Goal: Consume media (video, audio): Consume media (video, audio)

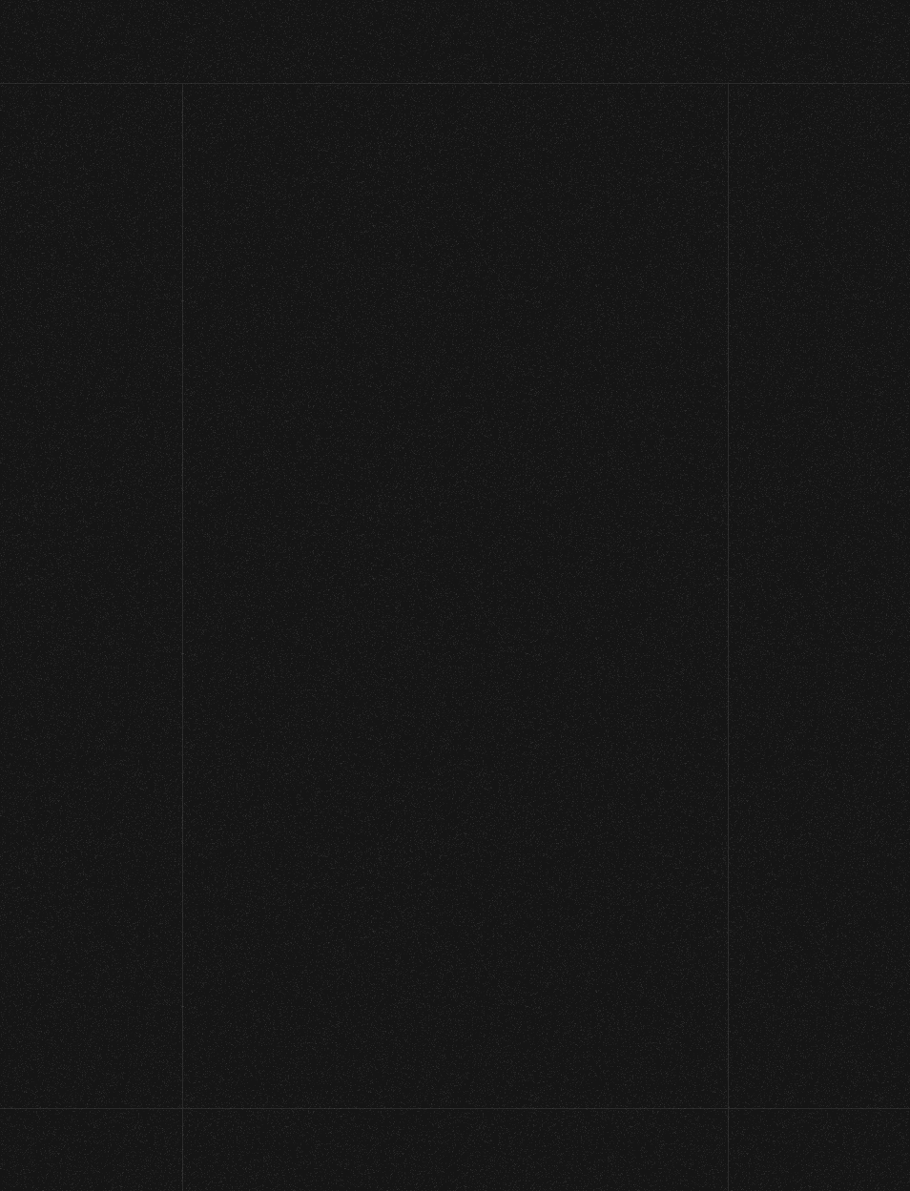
scroll to position [79, 0]
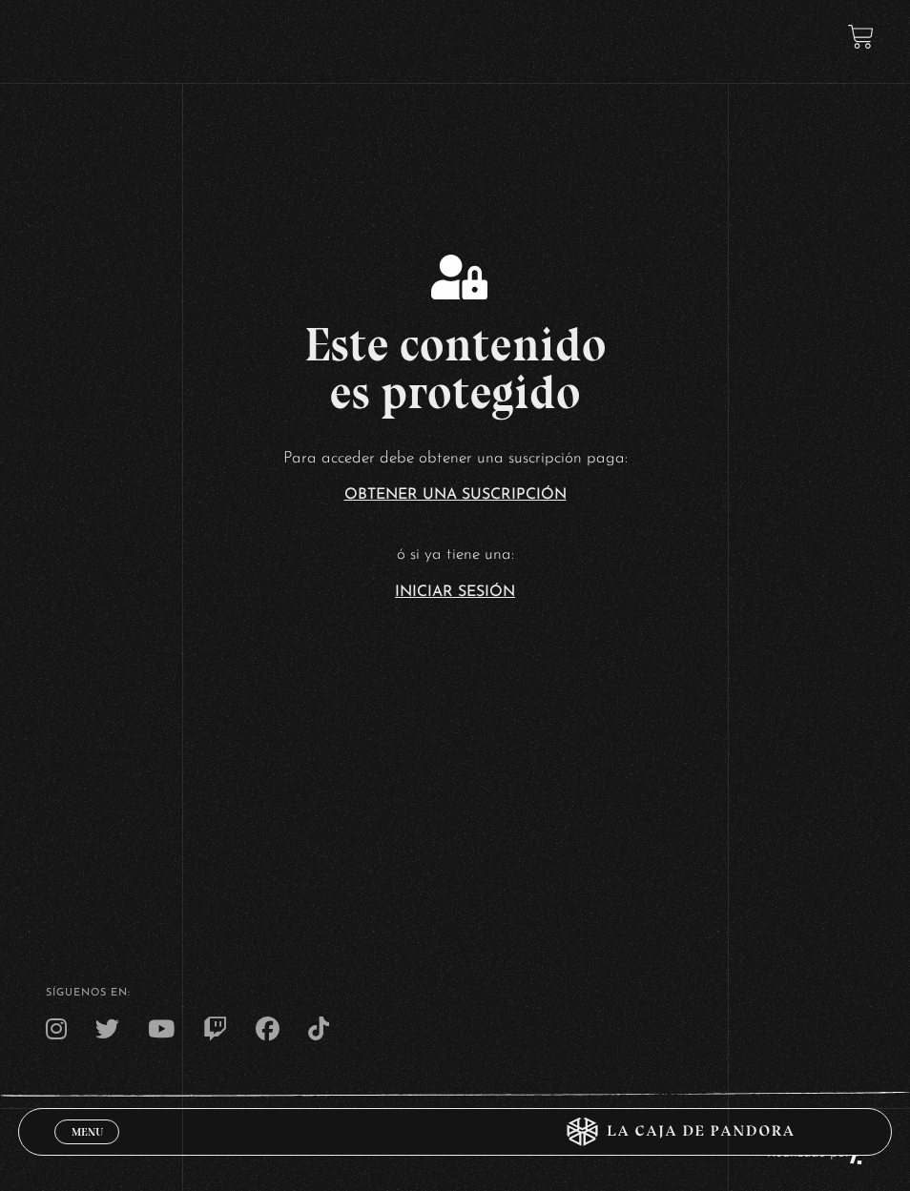
click at [468, 600] on link "Iniciar Sesión" at bounding box center [455, 592] width 120 height 15
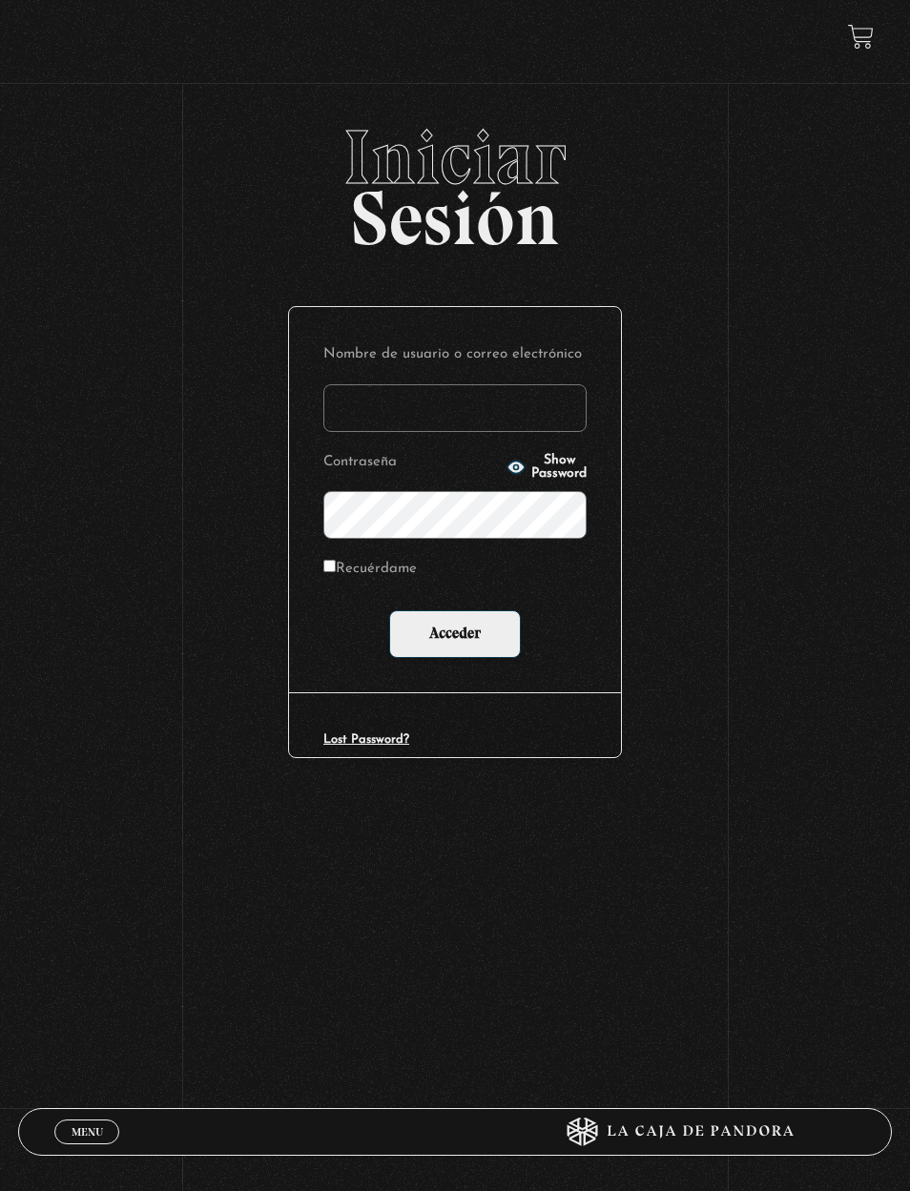
type input "elizondo1708@gmail.com"
click at [474, 626] on input "Acceder" at bounding box center [455, 635] width 132 height 48
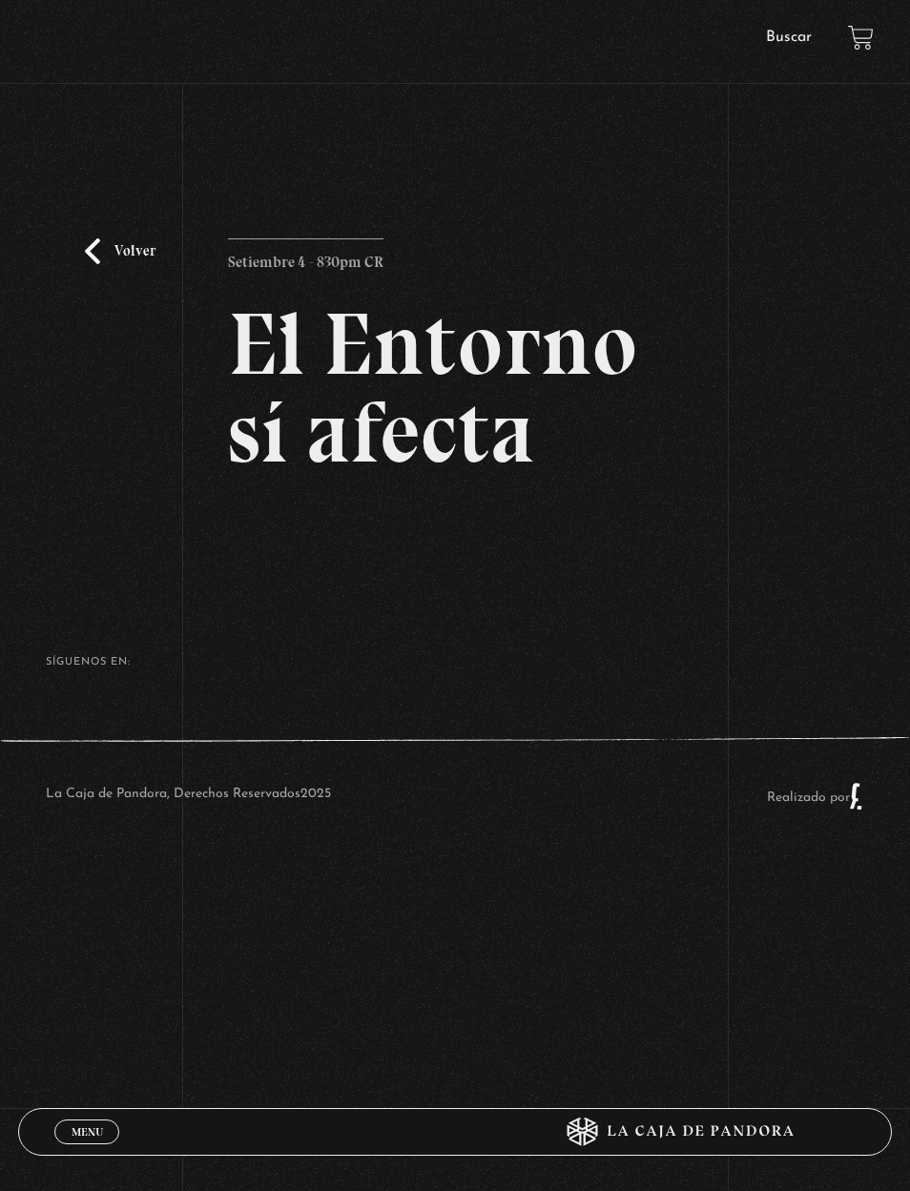
click at [326, 428] on h2 "El Entorno sí afecta" at bounding box center [455, 388] width 454 height 176
click at [135, 264] on link "Volver" at bounding box center [120, 251] width 71 height 26
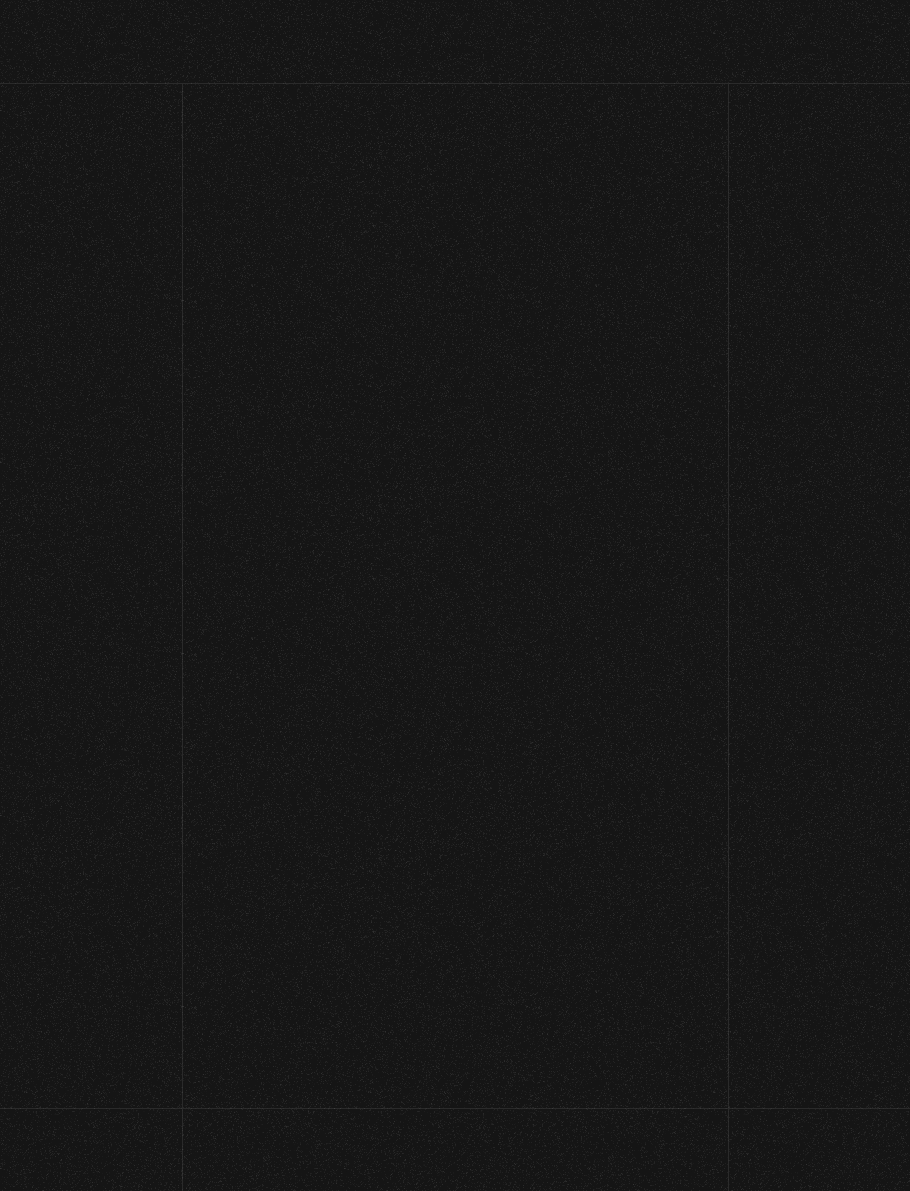
click at [396, 396] on link at bounding box center [483, 934] width 910 height 1191
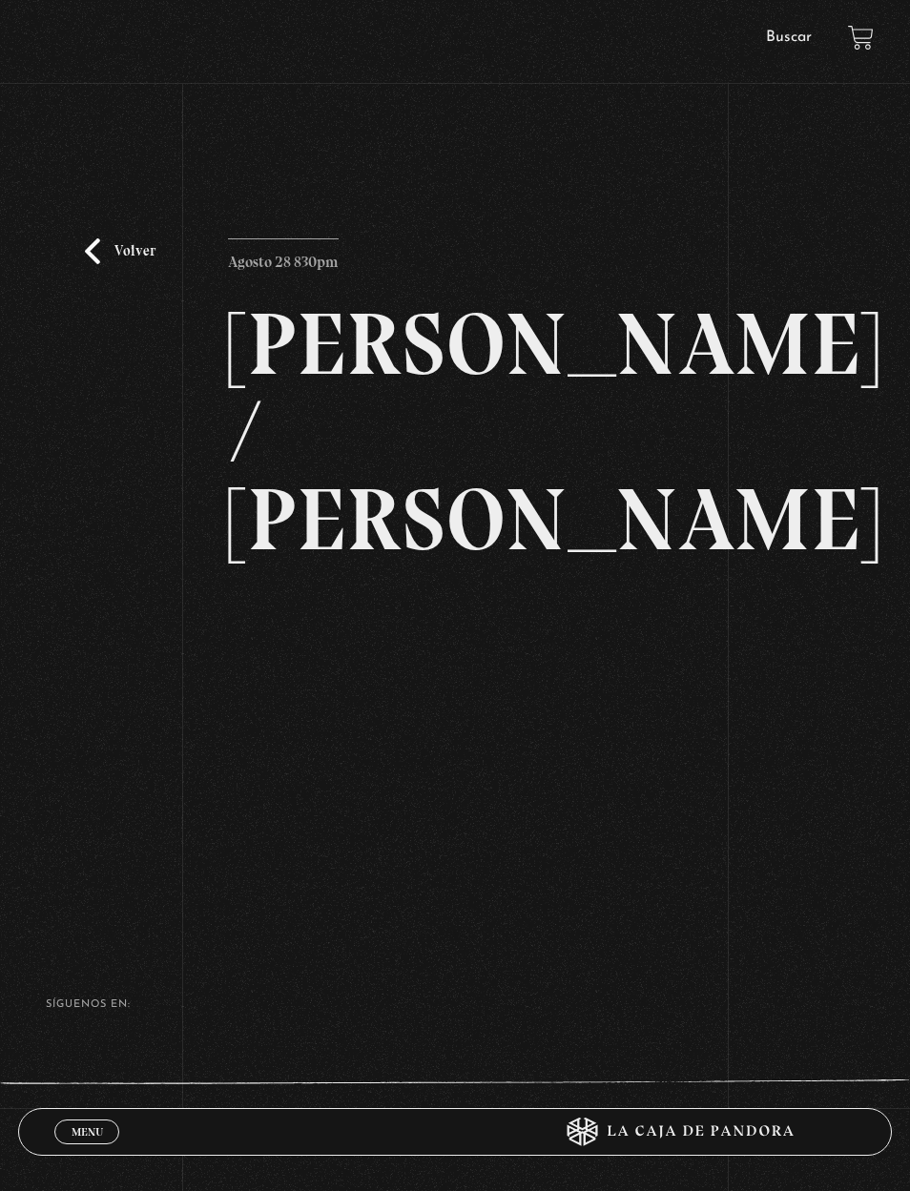
click at [98, 257] on link "Volver" at bounding box center [120, 251] width 71 height 26
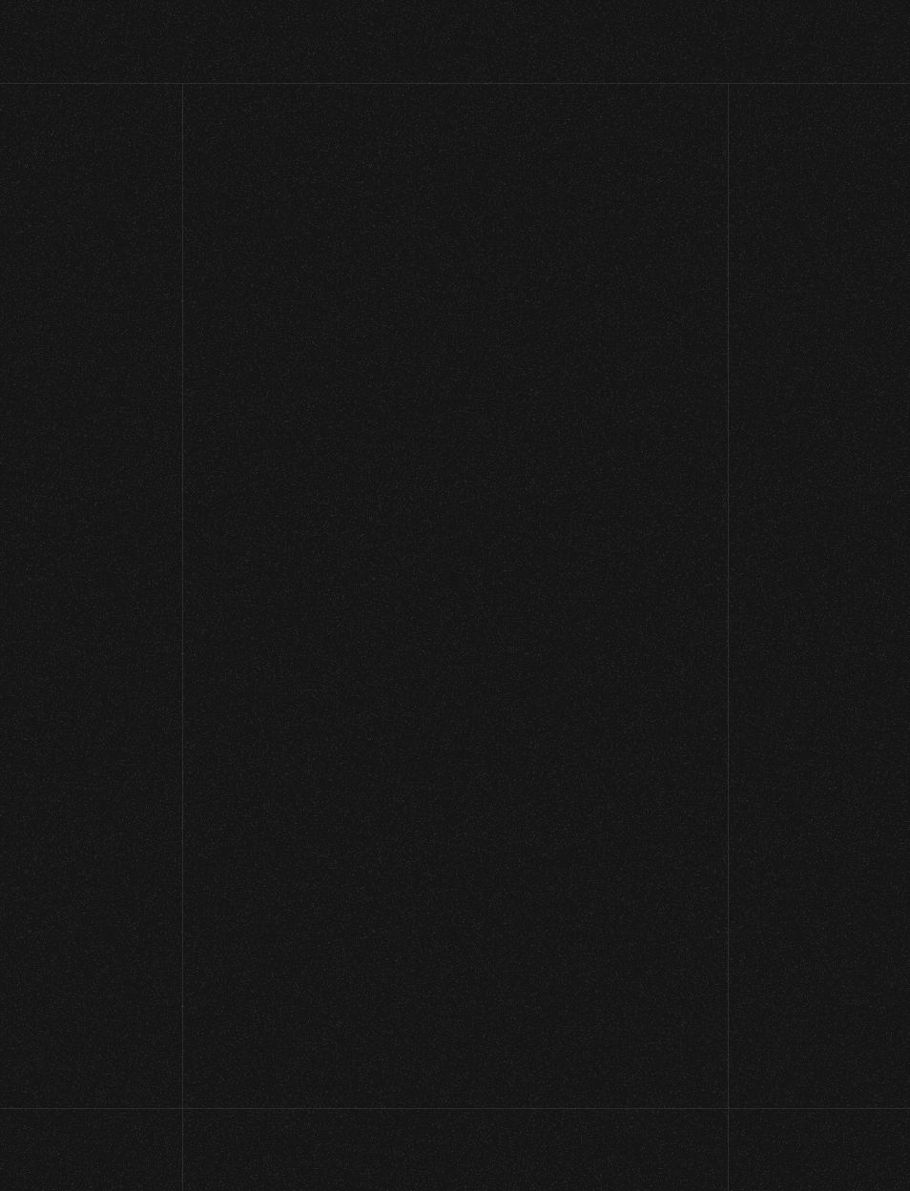
click at [98, 252] on section "En Vivos" at bounding box center [455, 228] width 910 height 219
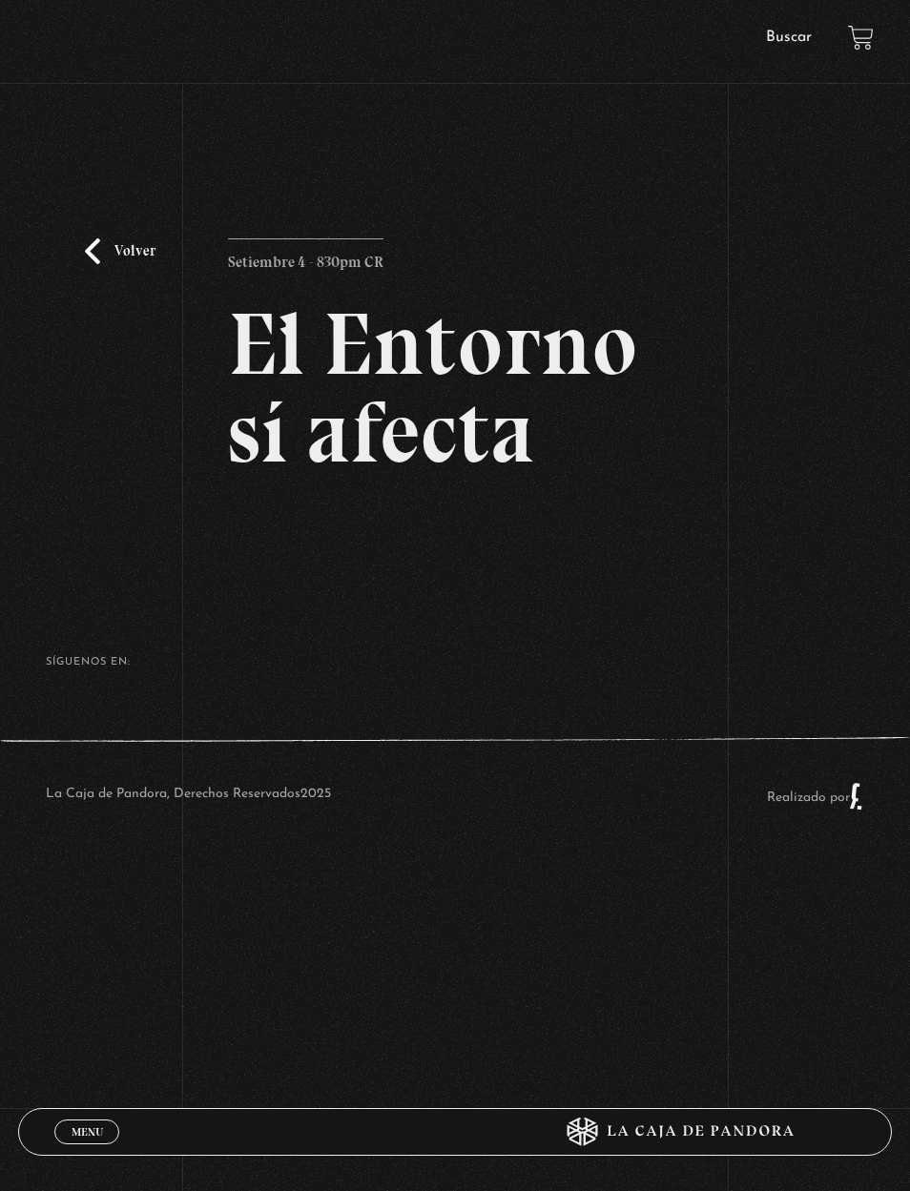
click at [456, 423] on h2 "El Entorno sí afecta" at bounding box center [455, 388] width 454 height 176
click at [146, 254] on link "Volver" at bounding box center [120, 251] width 71 height 26
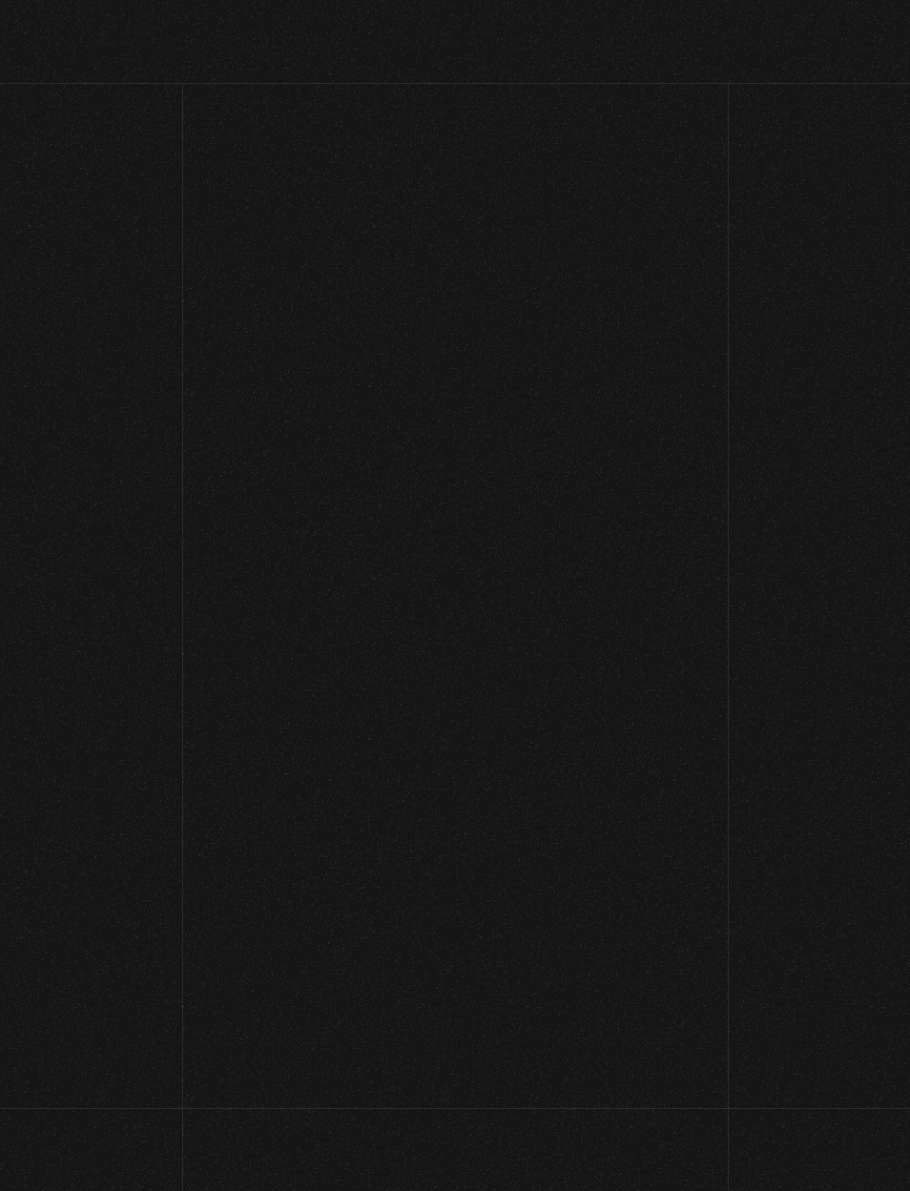
scroll to position [12, 0]
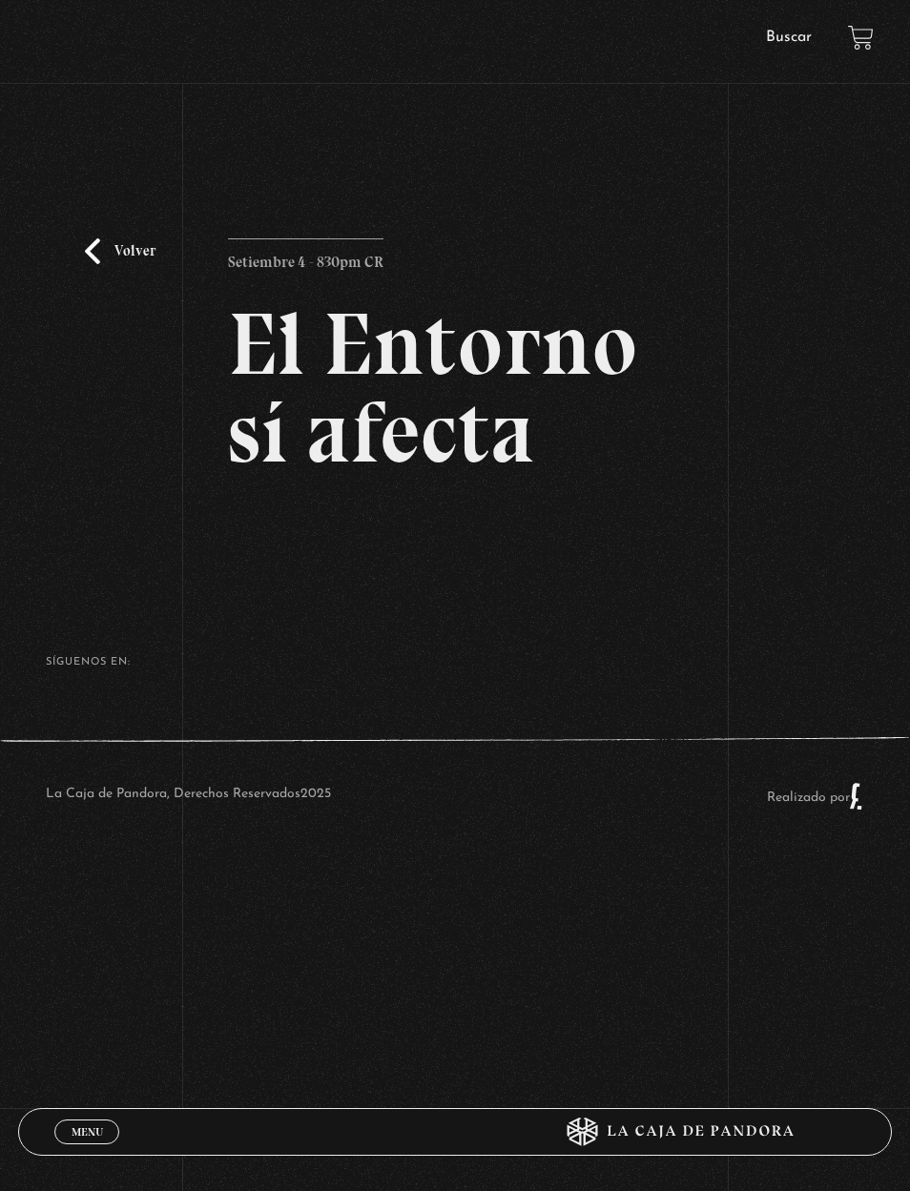
click at [381, 411] on h2 "El Entorno sí afecta" at bounding box center [455, 388] width 454 height 176
click at [482, 375] on h2 "El Entorno sí afecta" at bounding box center [455, 388] width 454 height 176
click at [480, 436] on h2 "El Entorno sí afecta" at bounding box center [455, 388] width 454 height 176
click at [489, 424] on h2 "El Entorno sí afecta" at bounding box center [455, 388] width 454 height 176
click at [490, 424] on h2 "El Entorno sí afecta" at bounding box center [455, 388] width 454 height 176
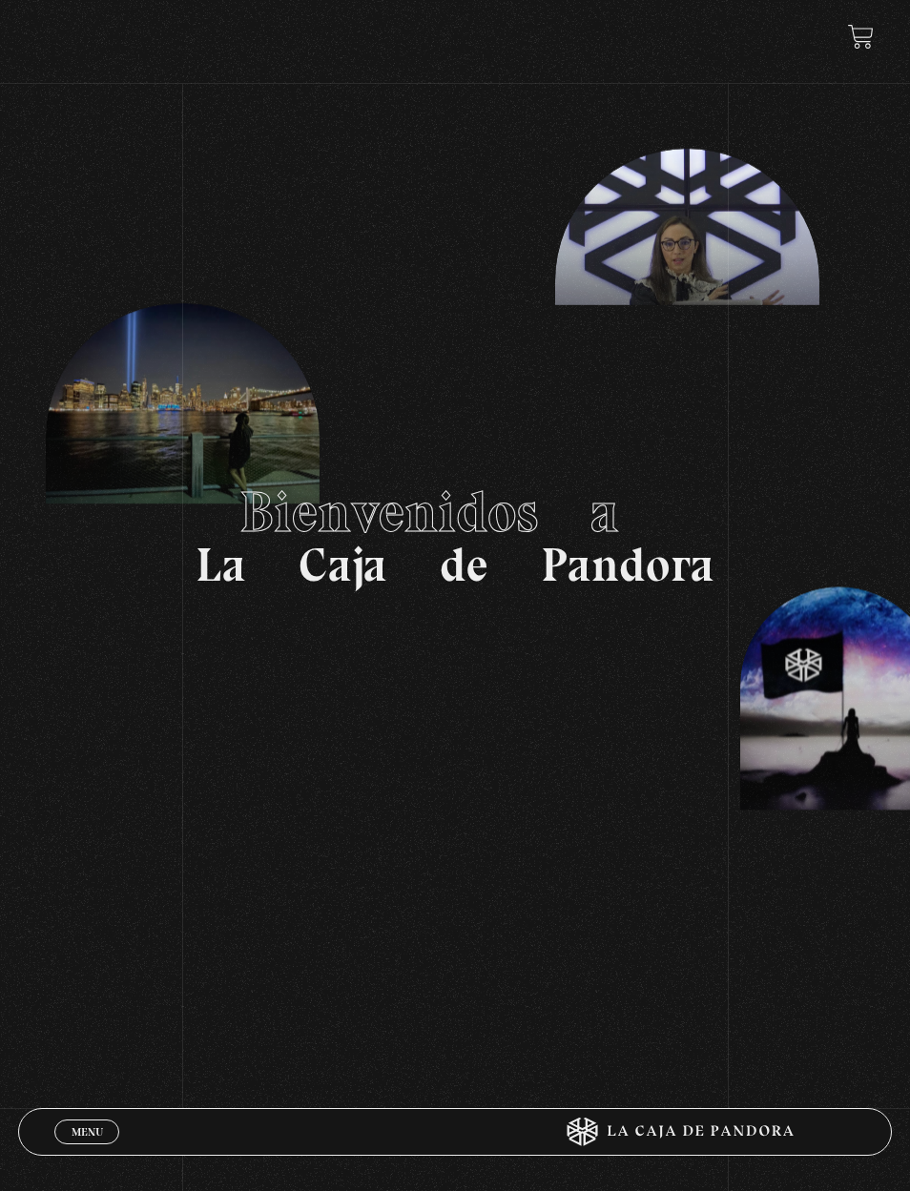
click at [100, 1109] on div "Menu Cerrar" at bounding box center [272, 1132] width 437 height 46
click at [91, 1120] on link "Menu Cerrar" at bounding box center [86, 1132] width 65 height 25
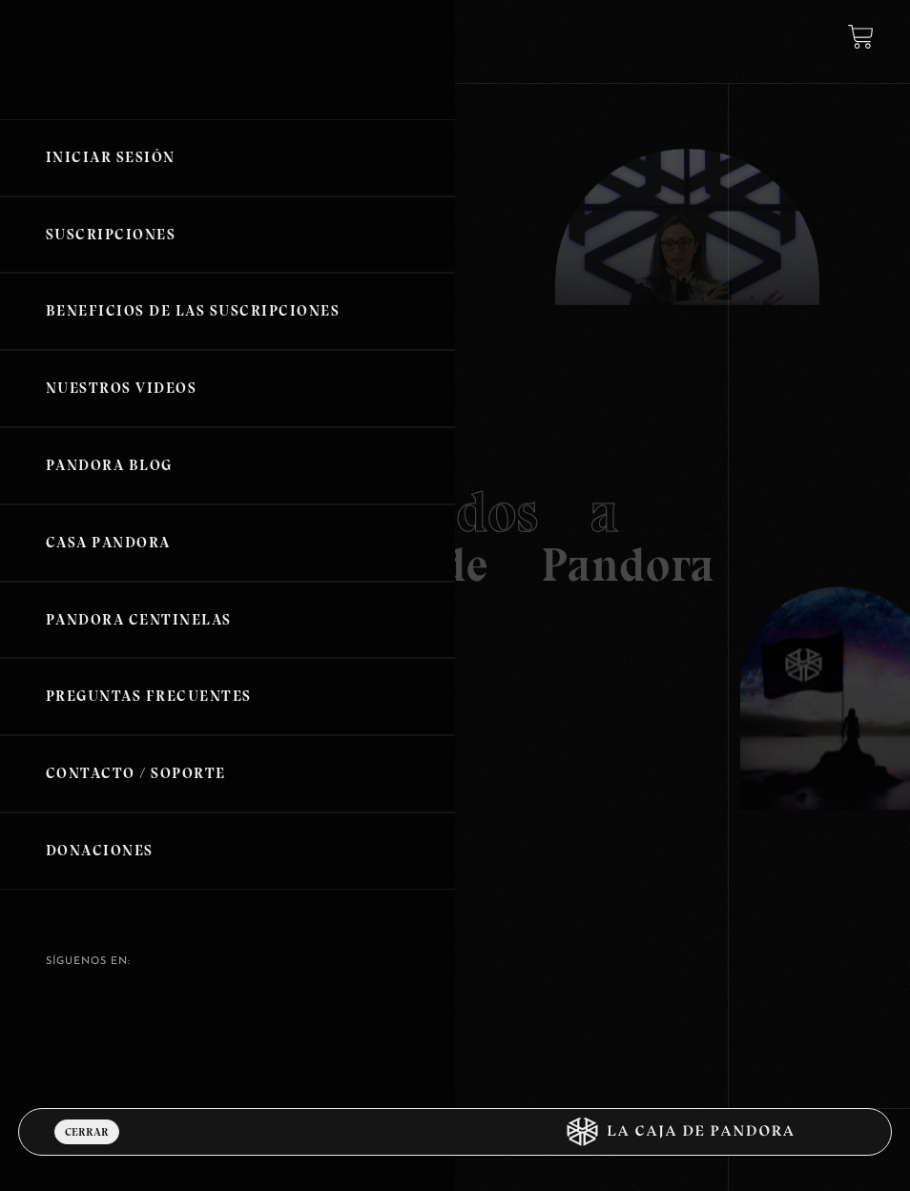
click at [222, 175] on link "Iniciar Sesión" at bounding box center [227, 157] width 455 height 77
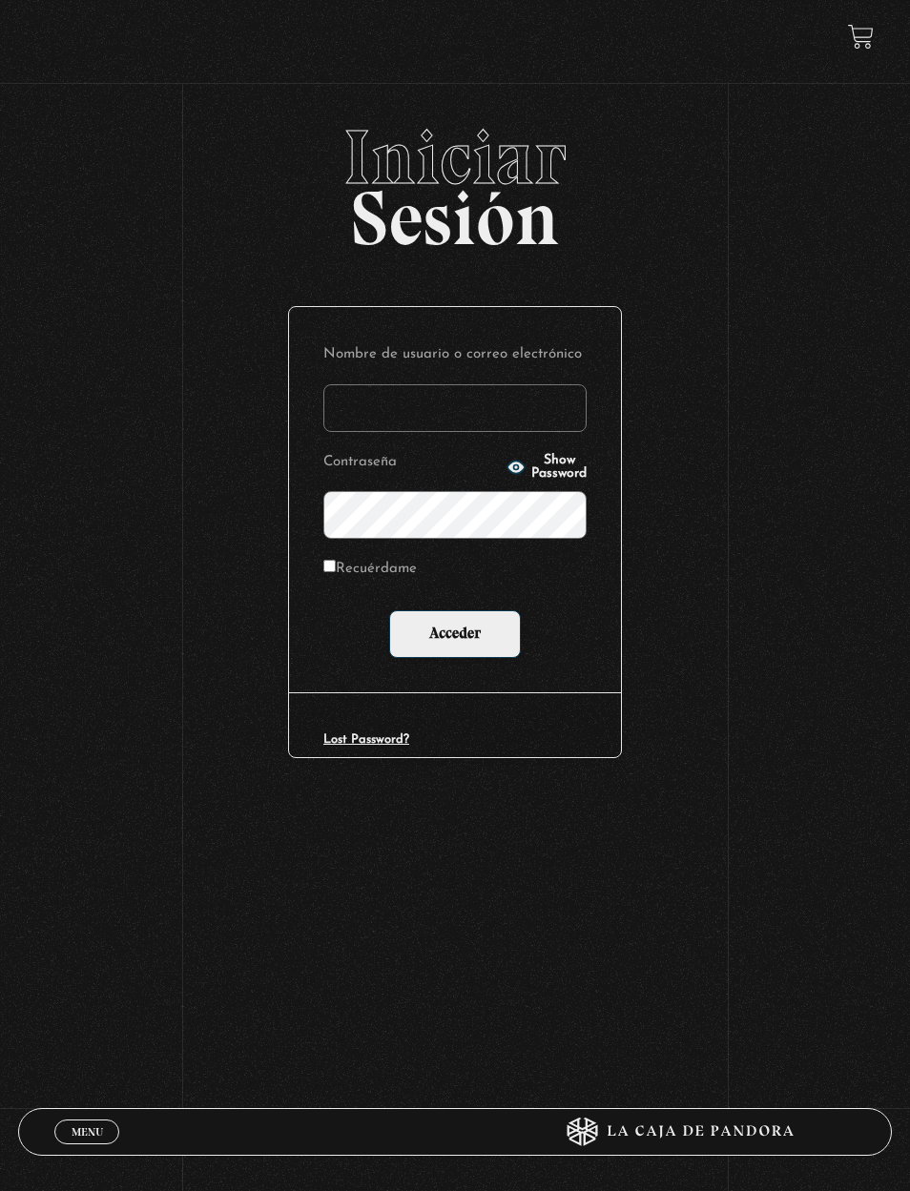
type input "[EMAIL_ADDRESS][DOMAIN_NAME]"
click at [464, 646] on input "Acceder" at bounding box center [455, 635] width 132 height 48
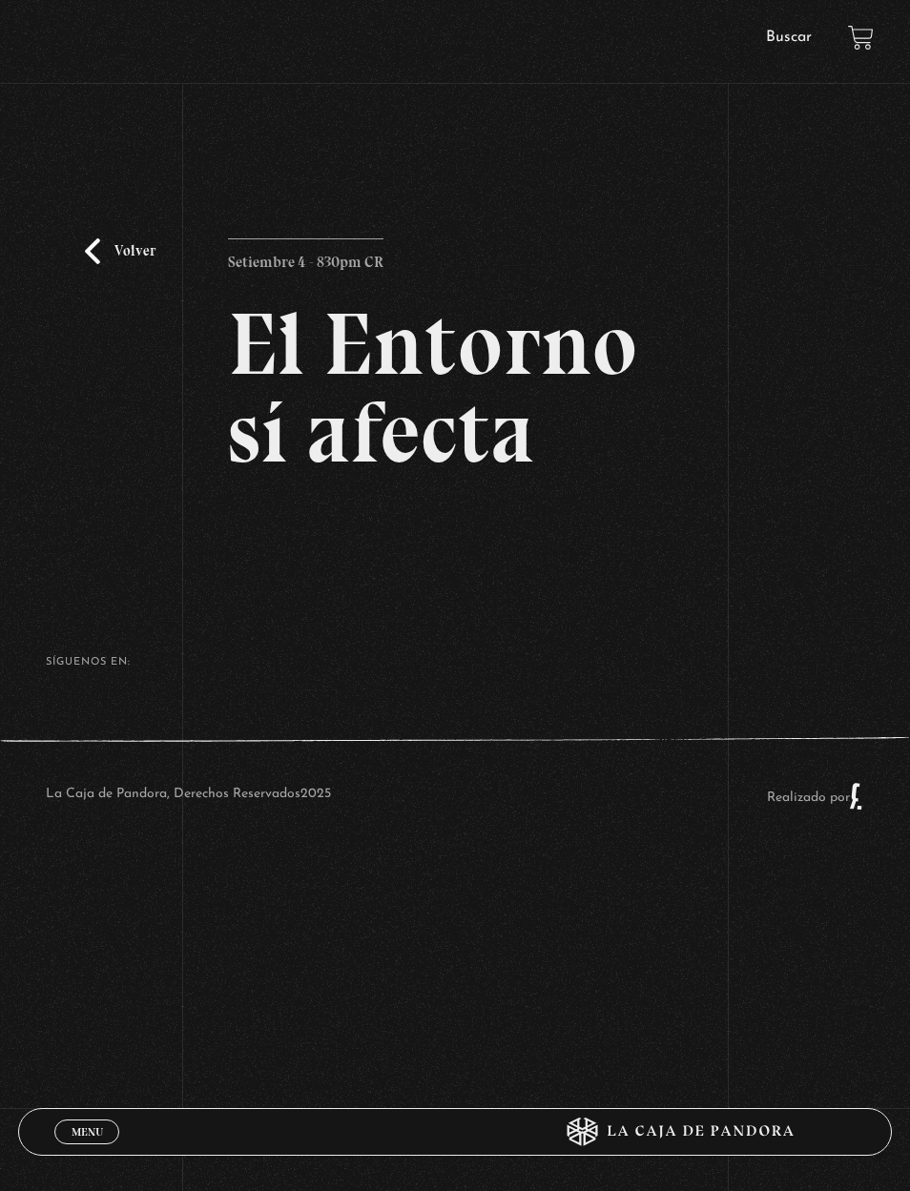
click at [299, 374] on h2 "El Entorno sí afecta" at bounding box center [455, 388] width 454 height 176
click at [305, 365] on h2 "El Entorno sí afecta" at bounding box center [455, 388] width 454 height 176
click at [123, 264] on link "Volver" at bounding box center [120, 251] width 71 height 26
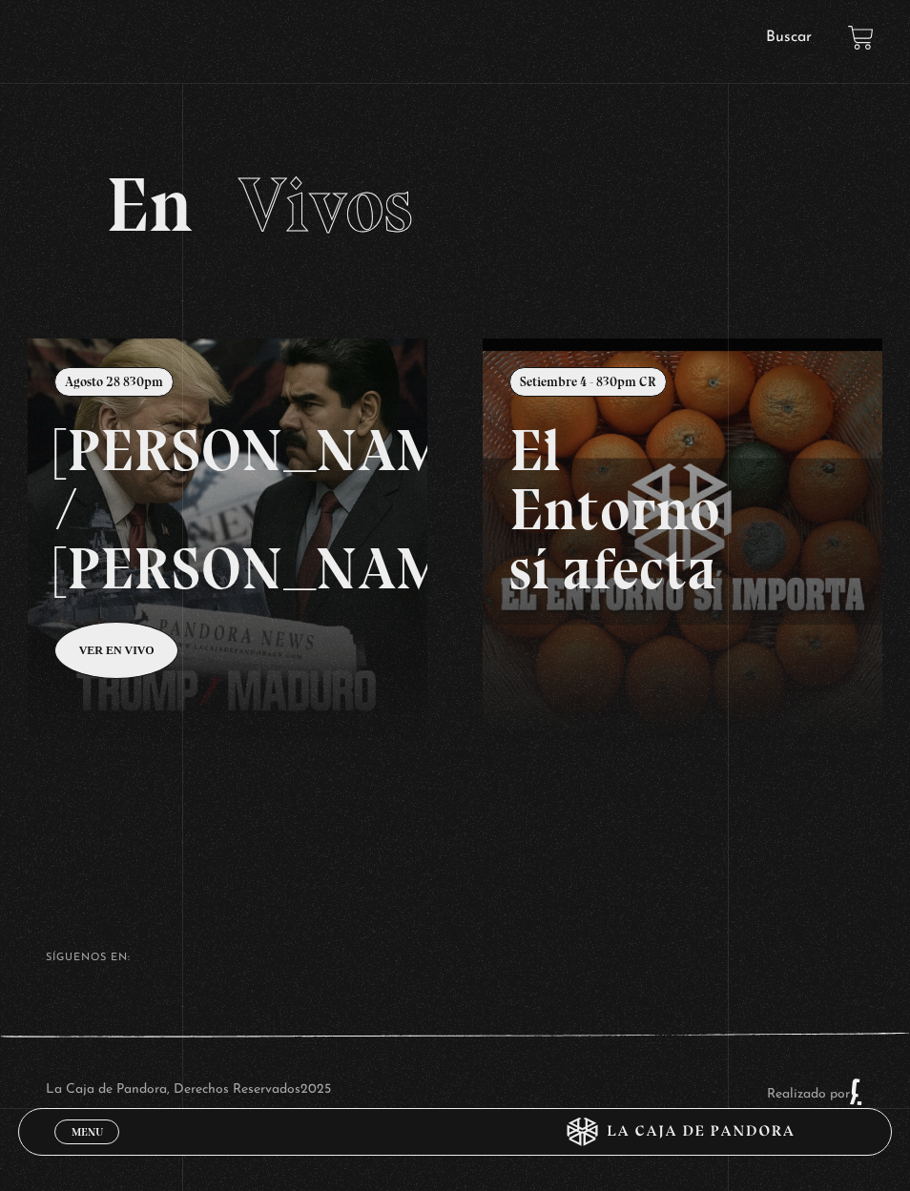
click at [113, 1116] on div "Menu Cerrar" at bounding box center [272, 1132] width 437 height 46
click at [106, 1125] on link "Menu Cerrar" at bounding box center [86, 1132] width 65 height 25
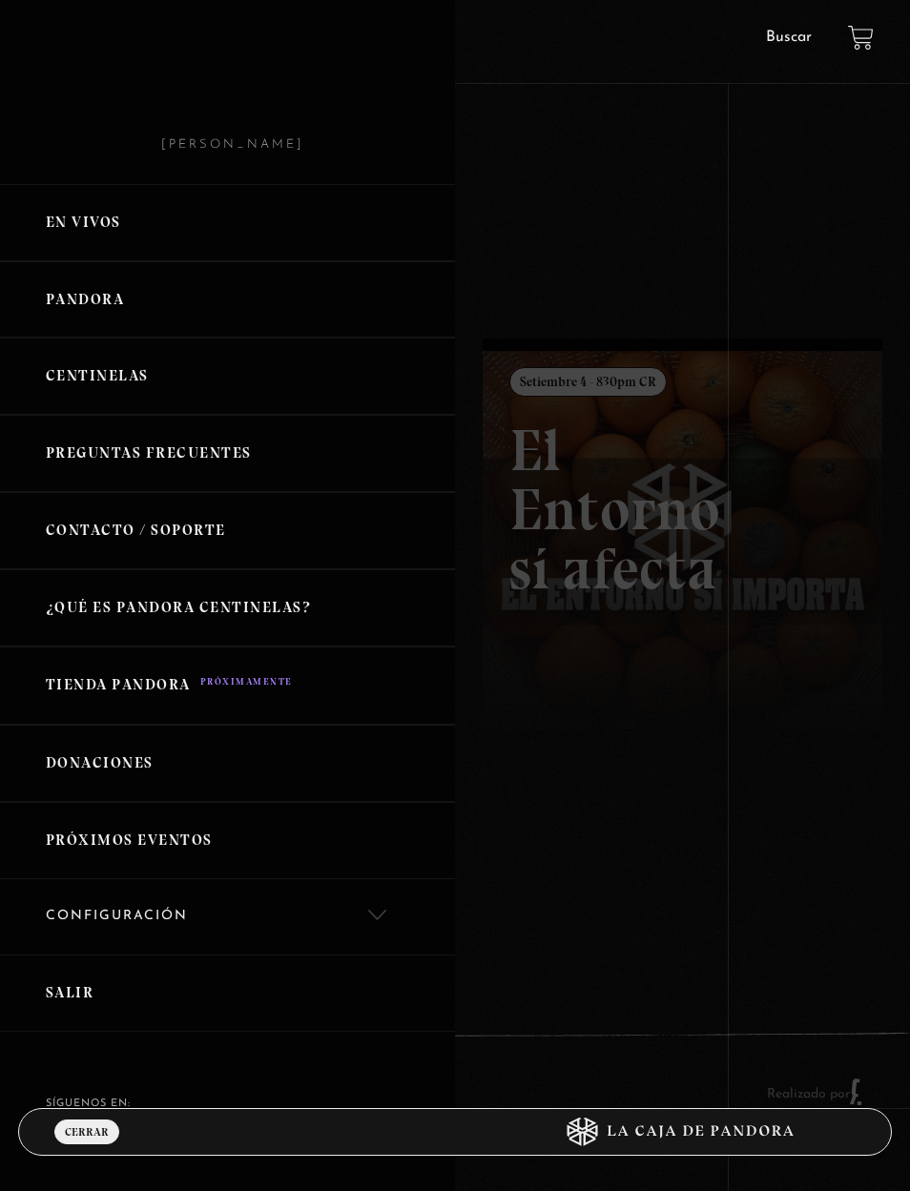
click at [89, 373] on link "Centinelas" at bounding box center [227, 376] width 455 height 77
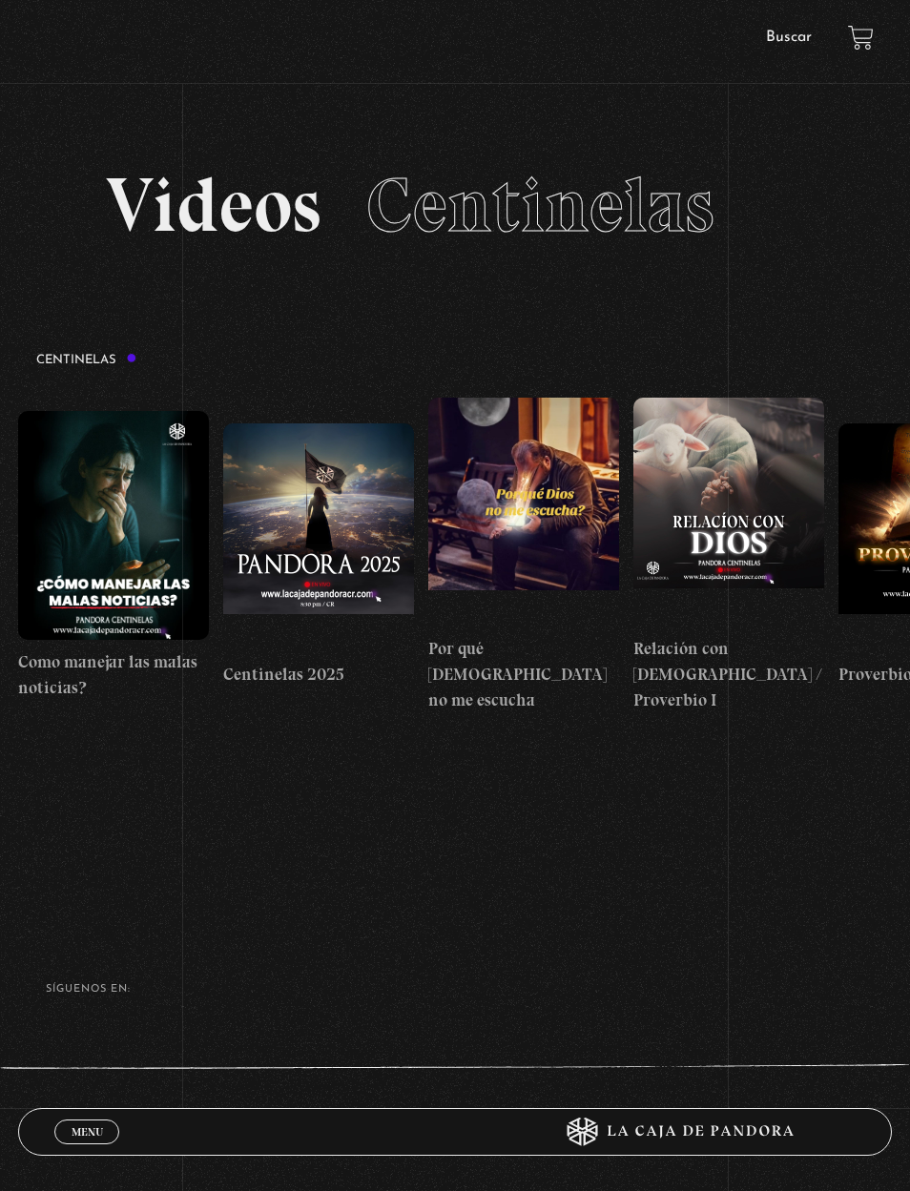
click at [86, 1106] on div "La Caja de Pandora, Derechos Reservados 2025 Realizado por" at bounding box center [455, 1124] width 910 height 124
click at [80, 1127] on span "Menu" at bounding box center [87, 1132] width 31 height 11
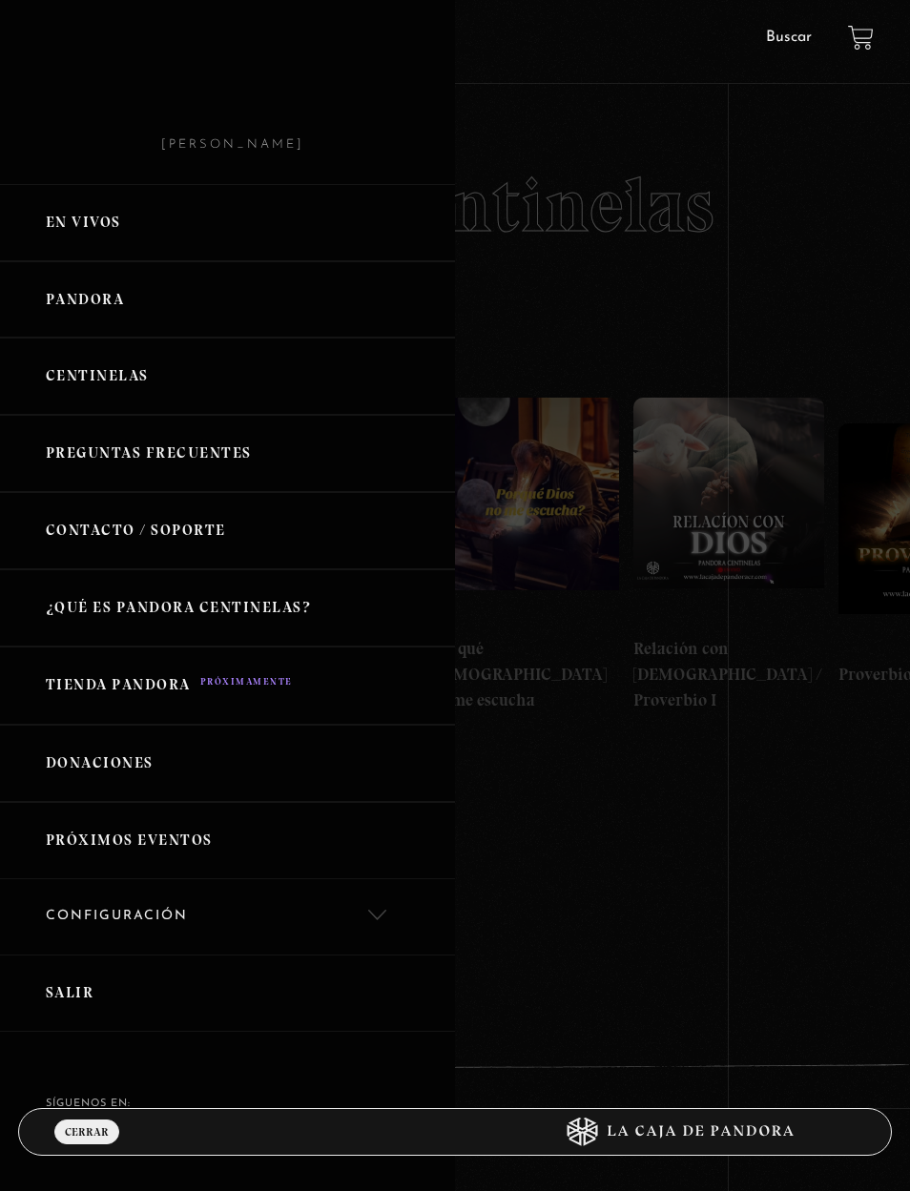
click at [78, 312] on link "Pandora" at bounding box center [227, 299] width 455 height 77
click at [90, 298] on link "Pandora" at bounding box center [227, 299] width 455 height 77
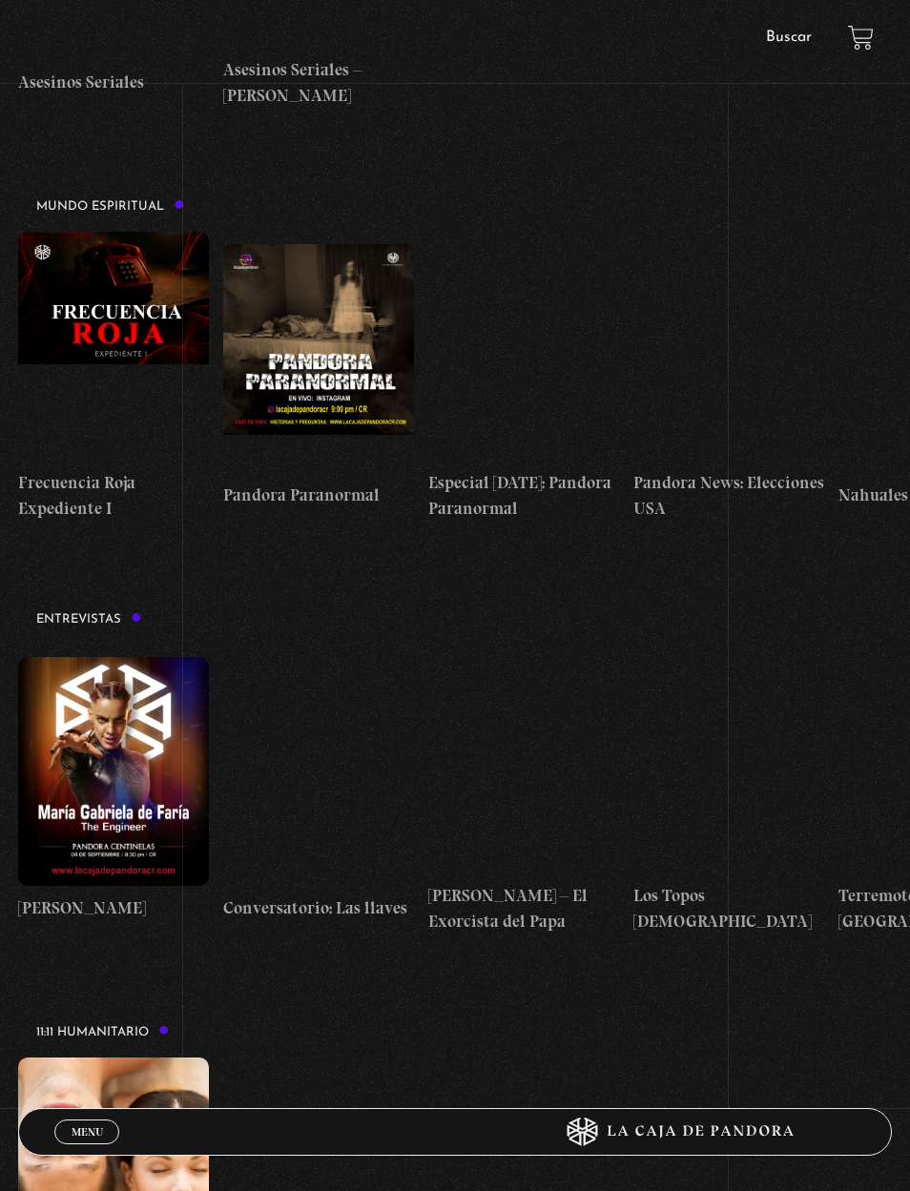
scroll to position [5493, 0]
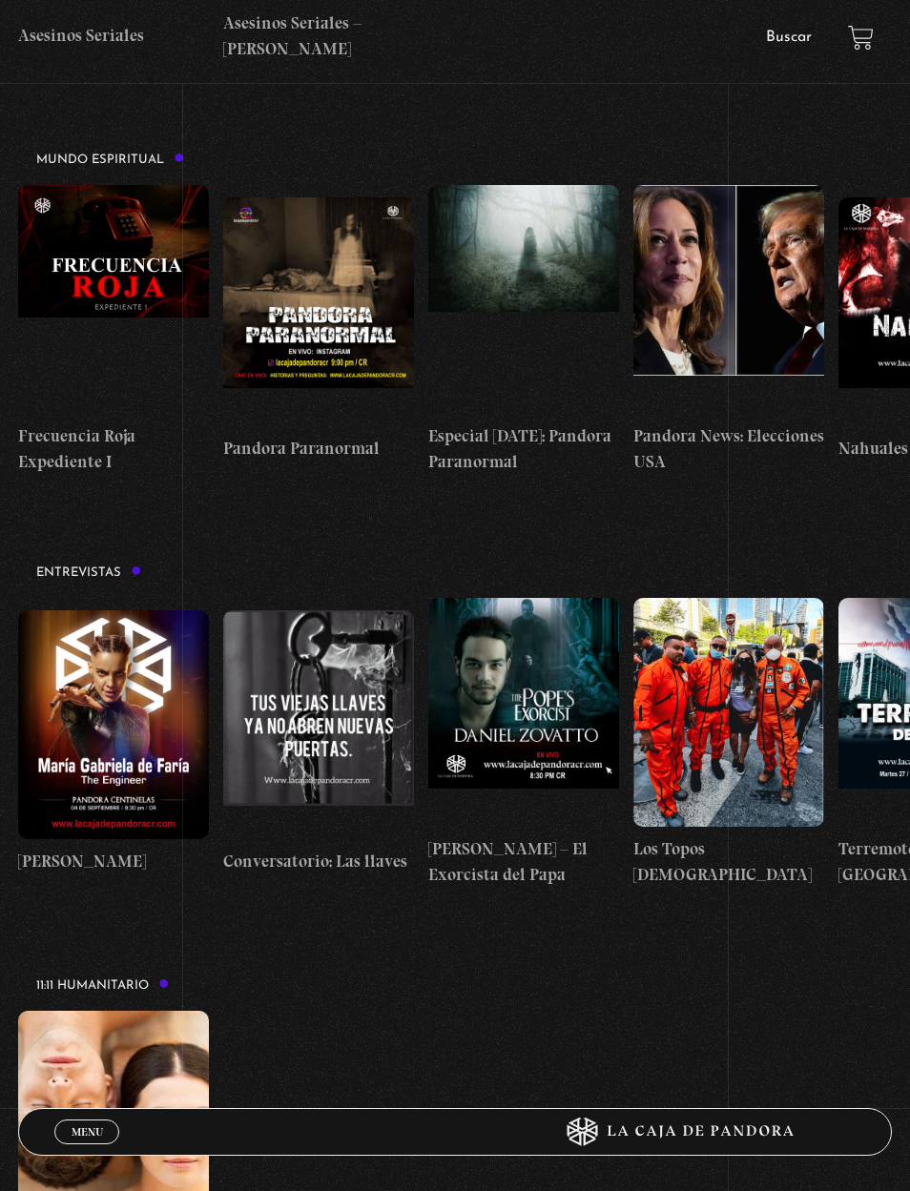
click at [76, 611] on figure at bounding box center [113, 725] width 191 height 229
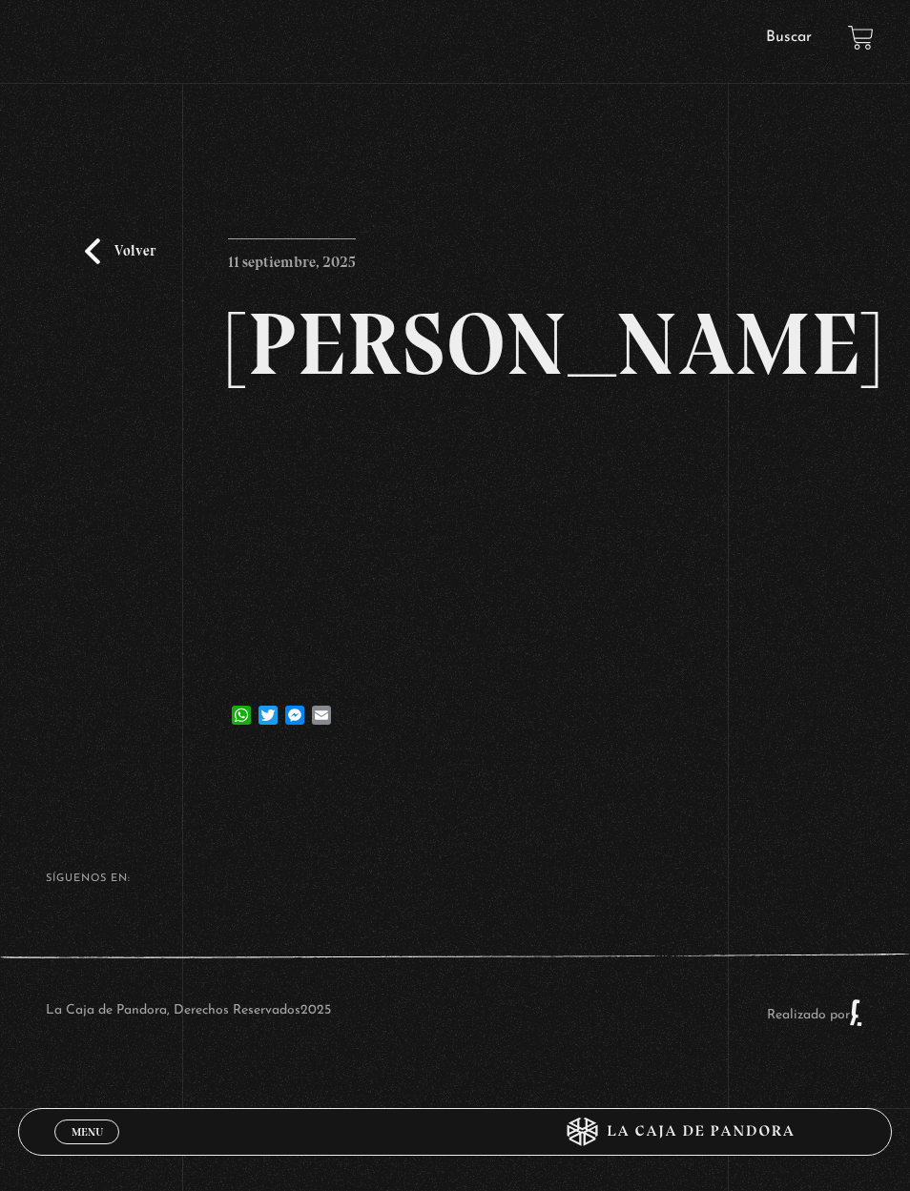
click at [112, 256] on link "Volver" at bounding box center [120, 251] width 71 height 26
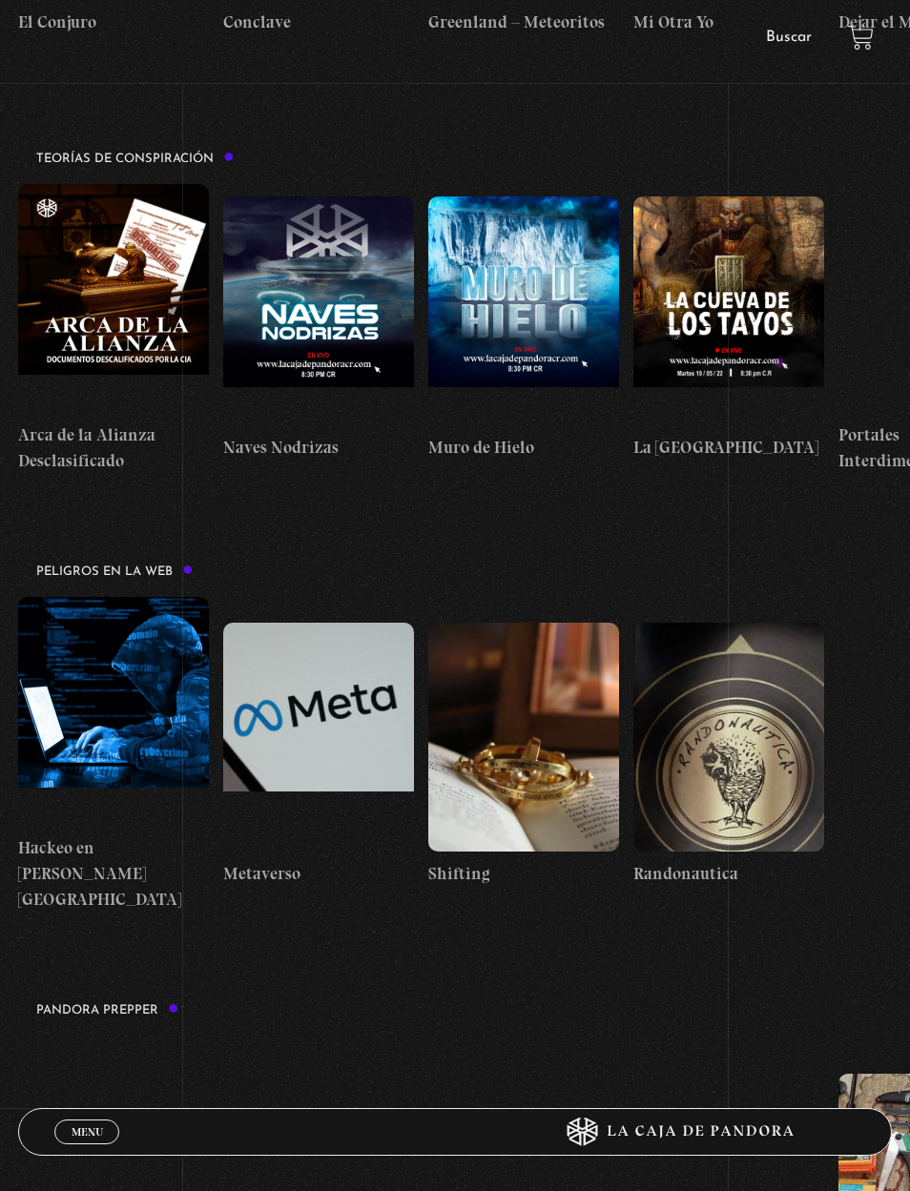
scroll to position [3343, 0]
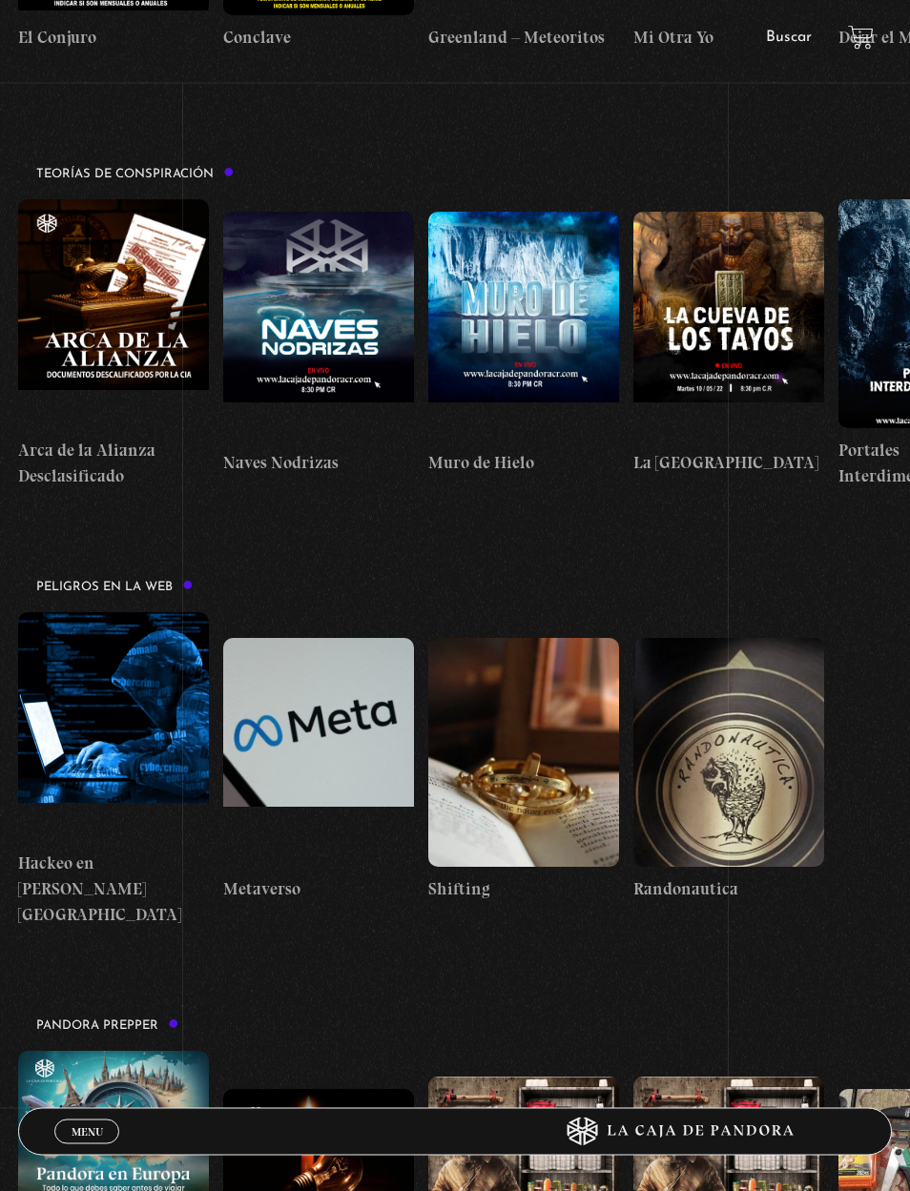
click at [94, 1121] on link "Menu Cerrar" at bounding box center [86, 1132] width 65 height 25
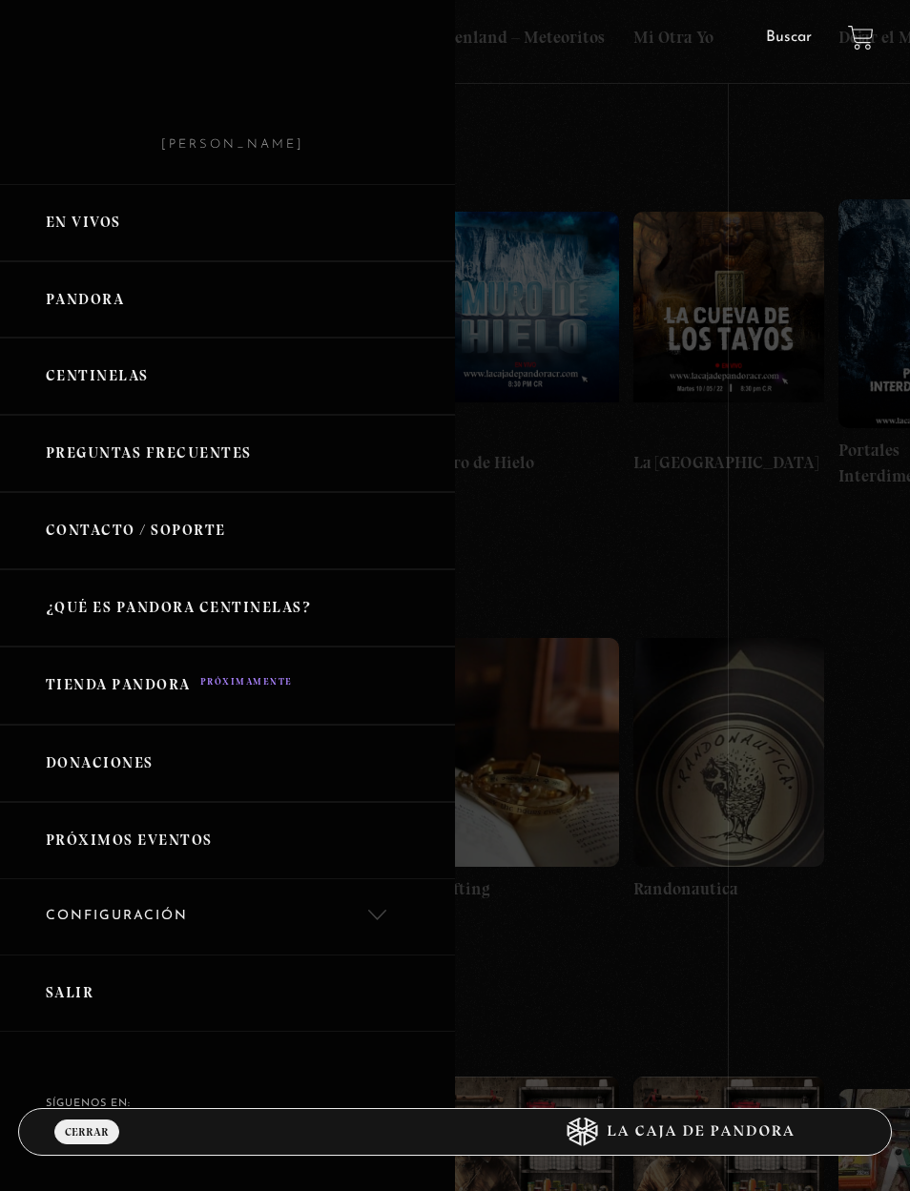
click at [156, 240] on link "En vivos" at bounding box center [227, 222] width 455 height 77
click at [72, 219] on link "En vivos" at bounding box center [227, 222] width 455 height 77
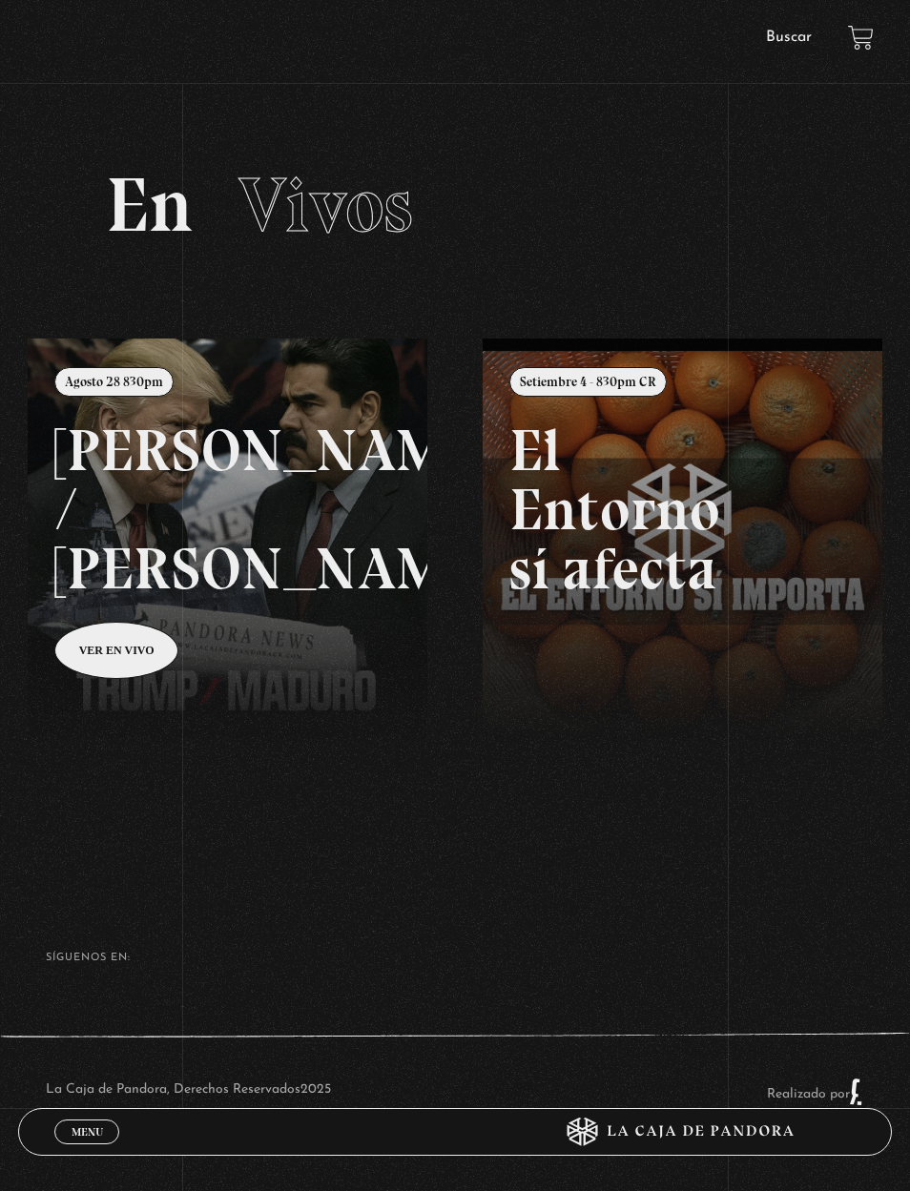
click at [94, 1127] on span "Menu" at bounding box center [87, 1132] width 31 height 11
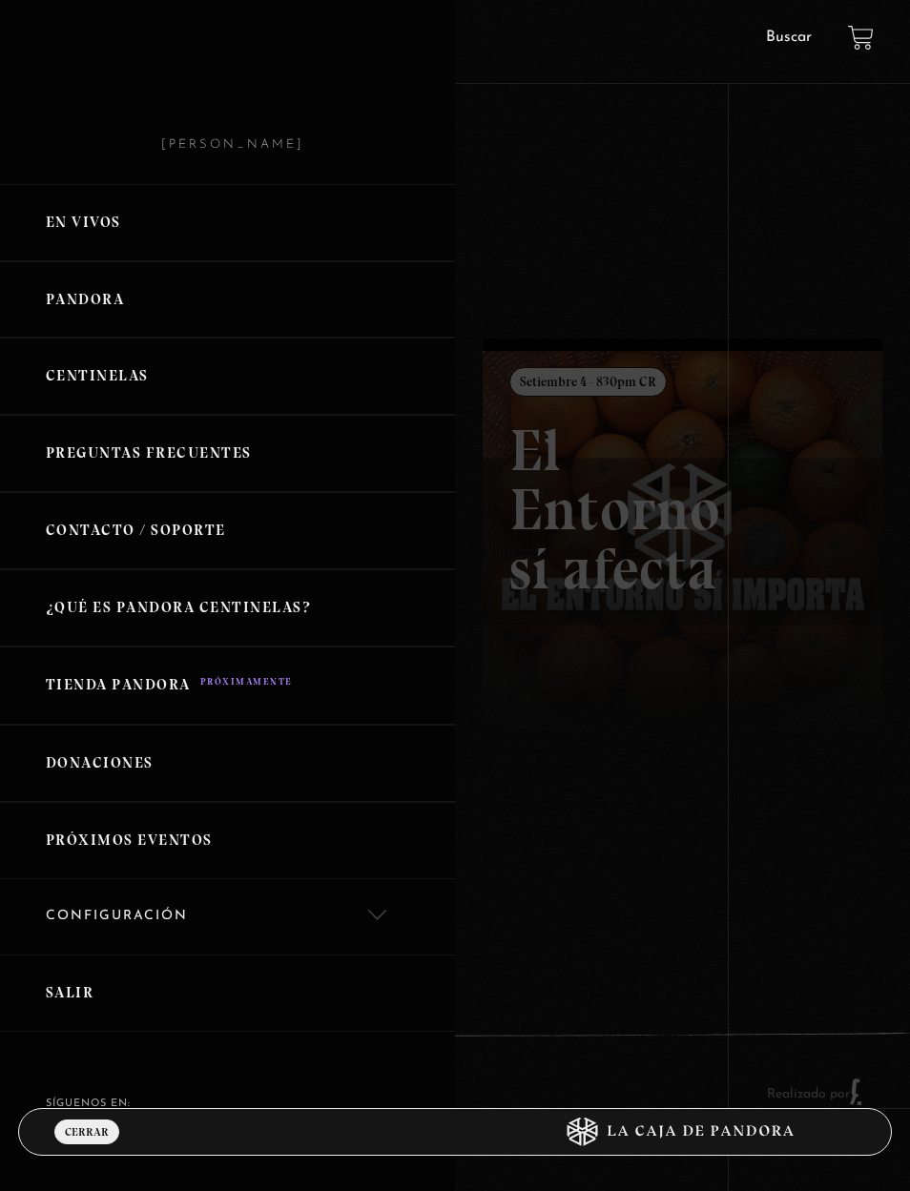
click at [136, 986] on link "Salir" at bounding box center [227, 993] width 455 height 77
